Goal: Task Accomplishment & Management: Manage account settings

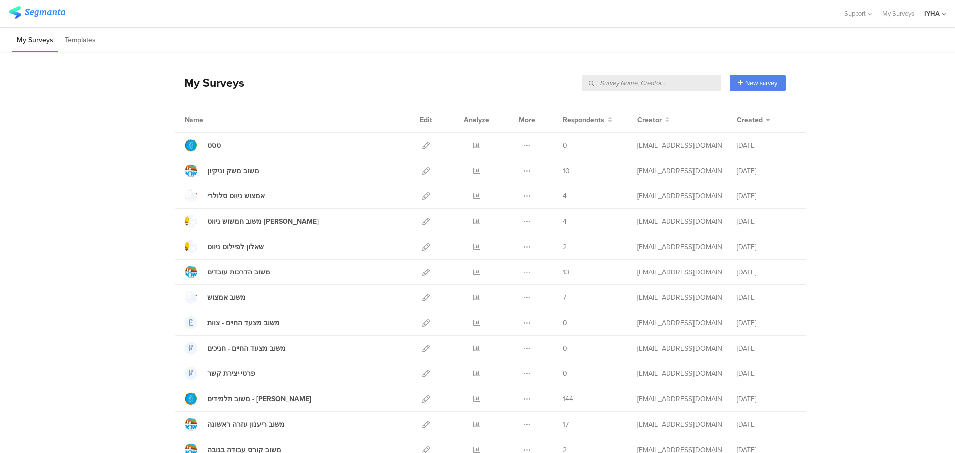
click at [683, 83] on input "text" at bounding box center [651, 83] width 139 height 16
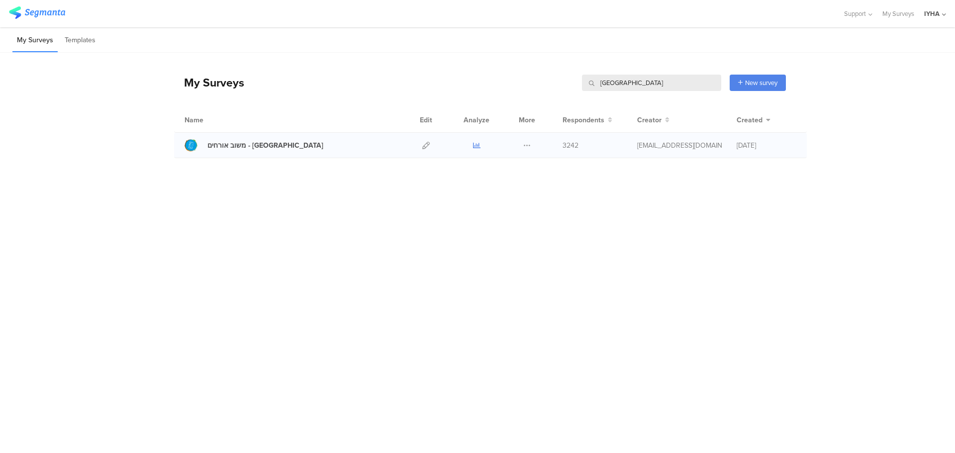
type input "תל אביב"
click at [473, 147] on icon at bounding box center [476, 145] width 7 height 7
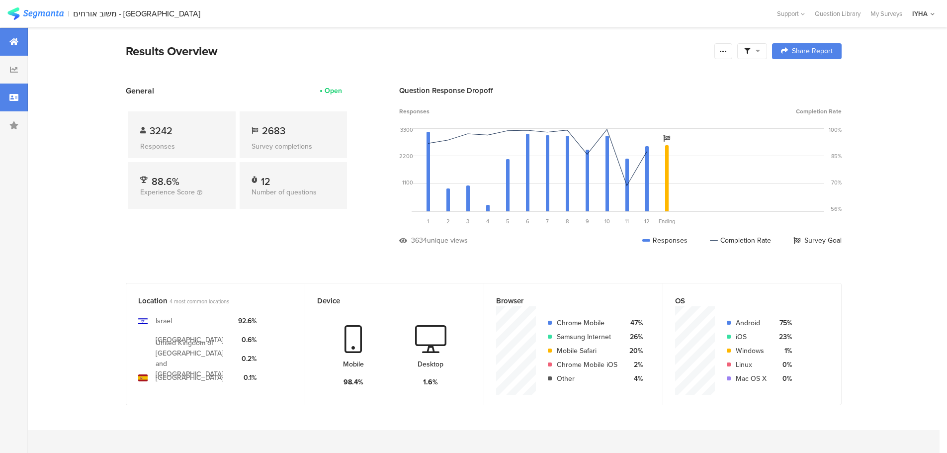
click at [10, 98] on icon at bounding box center [13, 97] width 9 height 8
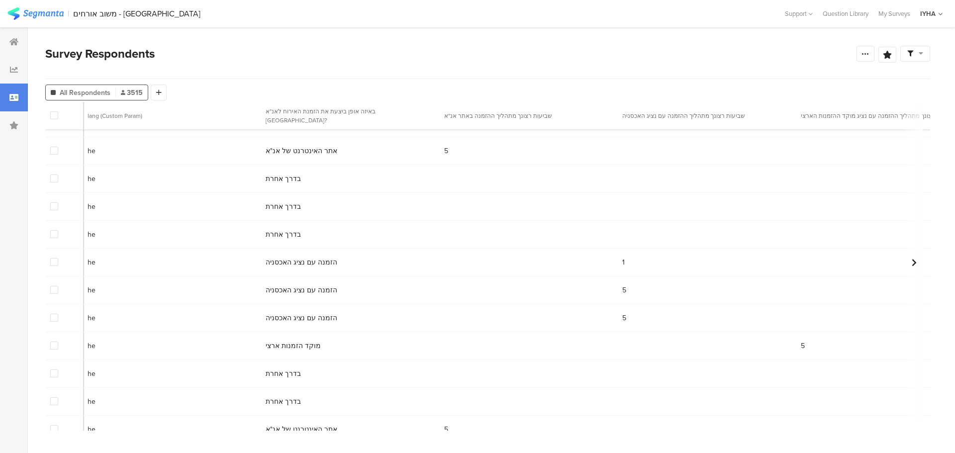
scroll to position [410, 0]
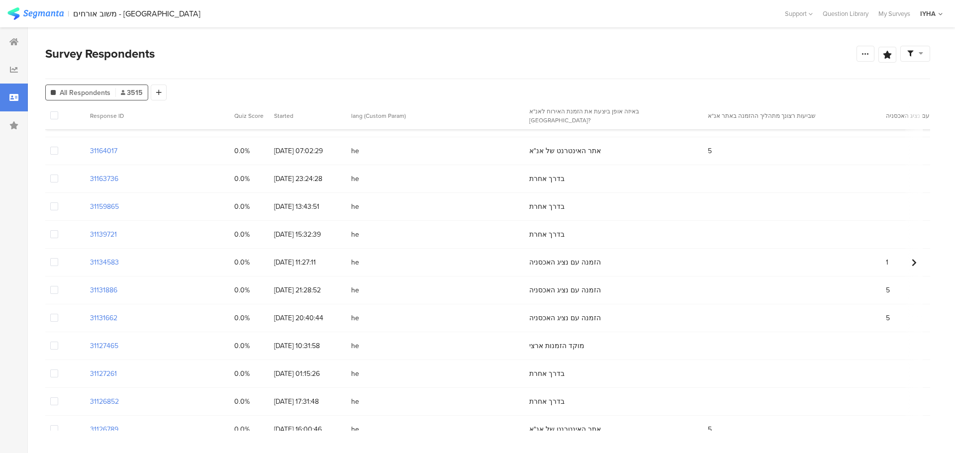
click at [55, 260] on span at bounding box center [54, 262] width 8 height 8
click at [58, 258] on input "checkbox" at bounding box center [58, 258] width 0 height 0
click at [165, 117] on span "Delete" at bounding box center [170, 115] width 20 height 7
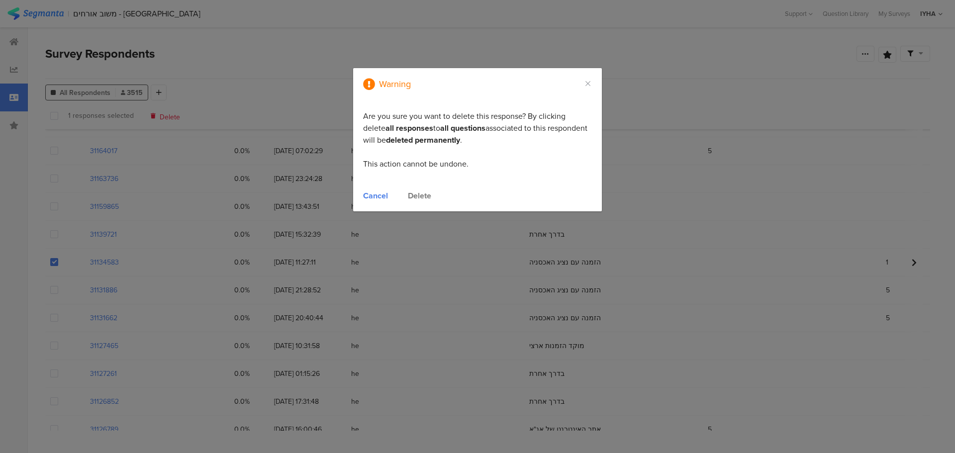
click at [421, 196] on div "Delete" at bounding box center [419, 195] width 23 height 11
